Goal: Communication & Community: Connect with others

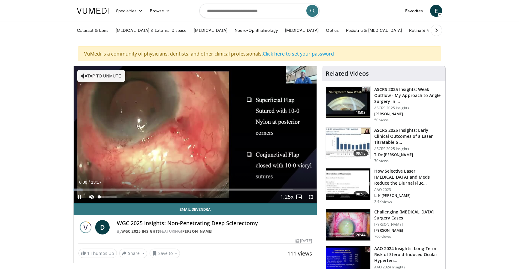
click at [91, 195] on span "Video Player" at bounding box center [92, 197] width 12 height 12
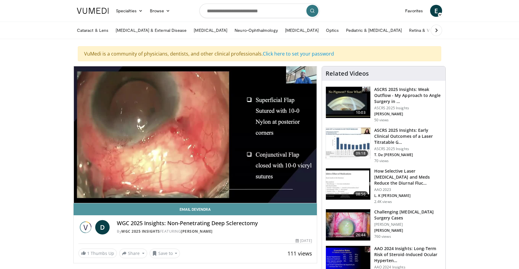
click at [85, 212] on link "Email Devendra" at bounding box center [195, 209] width 243 height 12
